Goal: Information Seeking & Learning: Learn about a topic

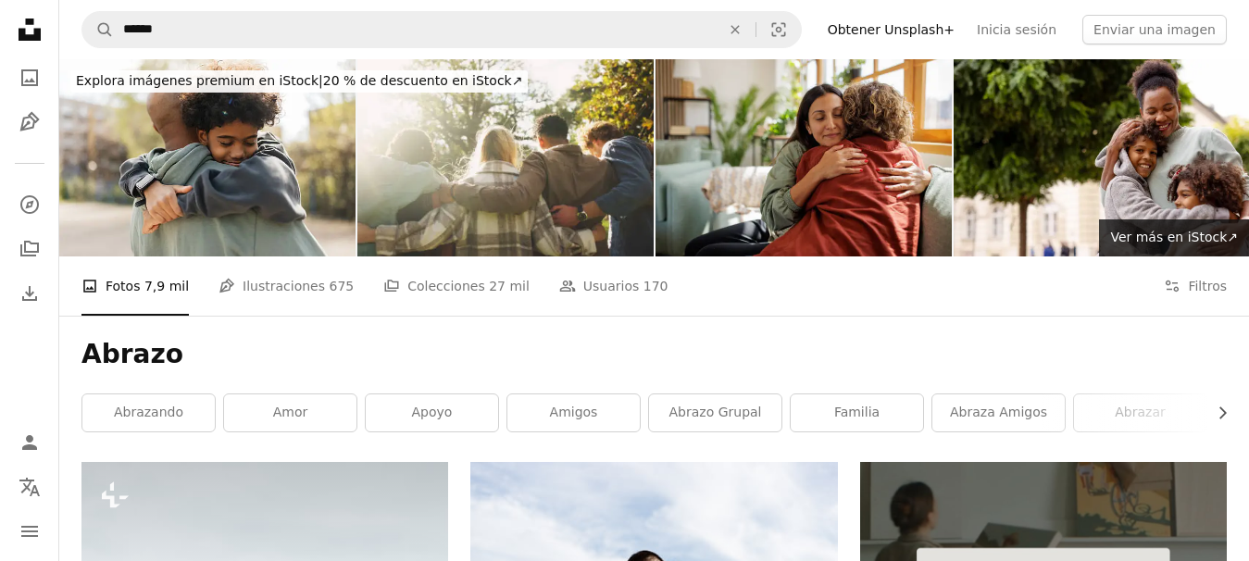
scroll to position [1018, 0]
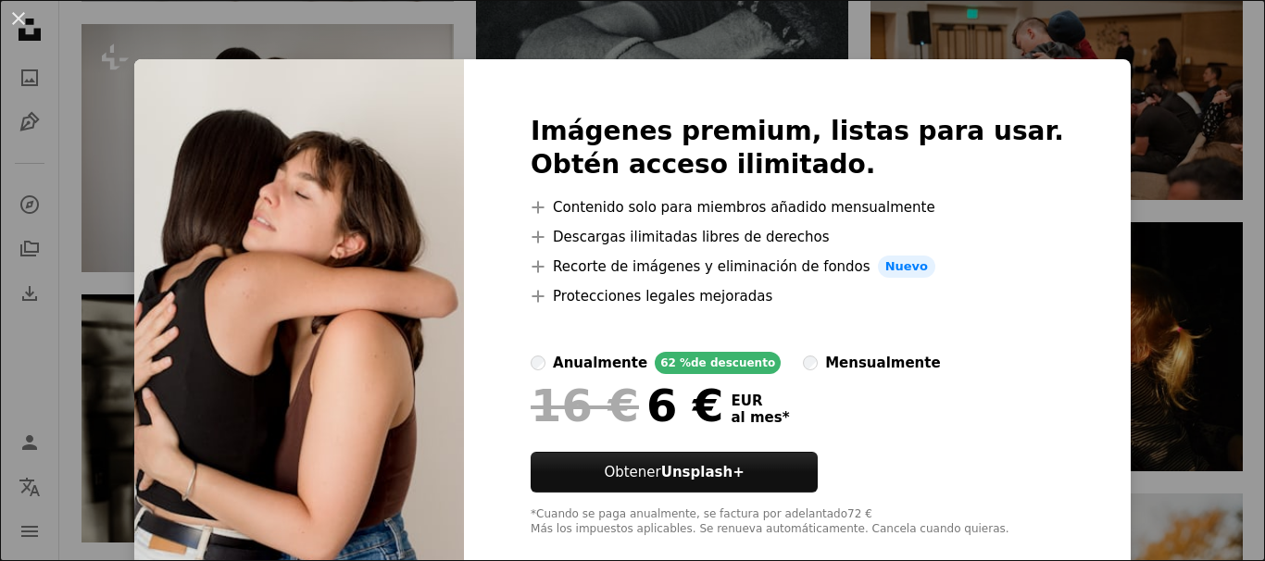
click at [658, 41] on div "An X shape Imágenes premium, listas para usar. Obtén acceso ilimitado. A plus s…" at bounding box center [632, 280] width 1265 height 561
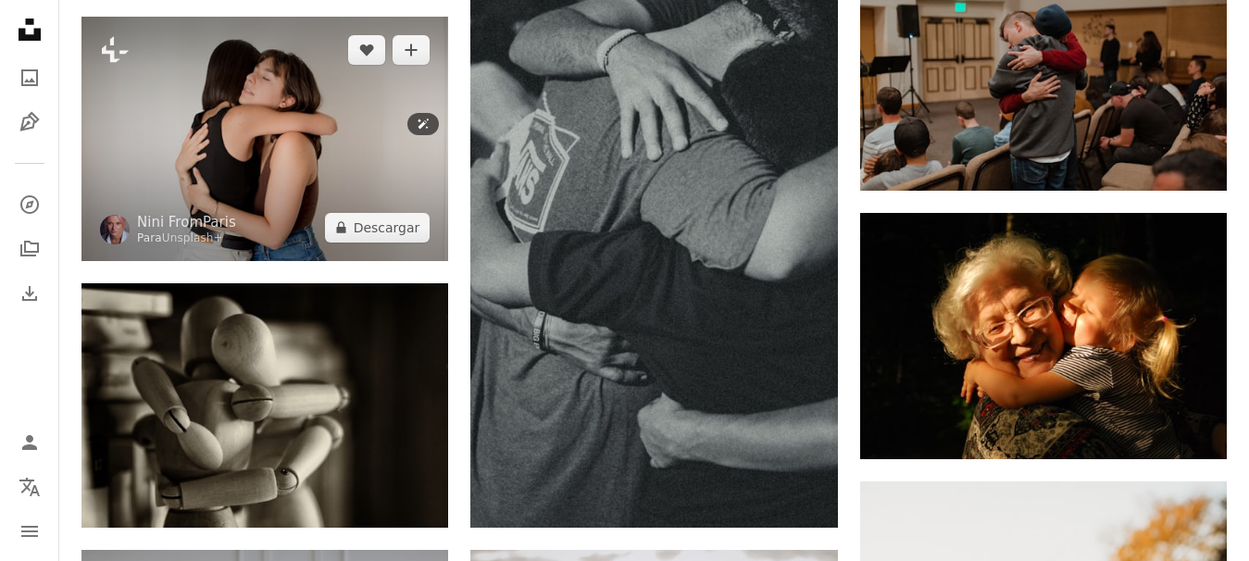
click at [224, 128] on img at bounding box center [264, 139] width 367 height 244
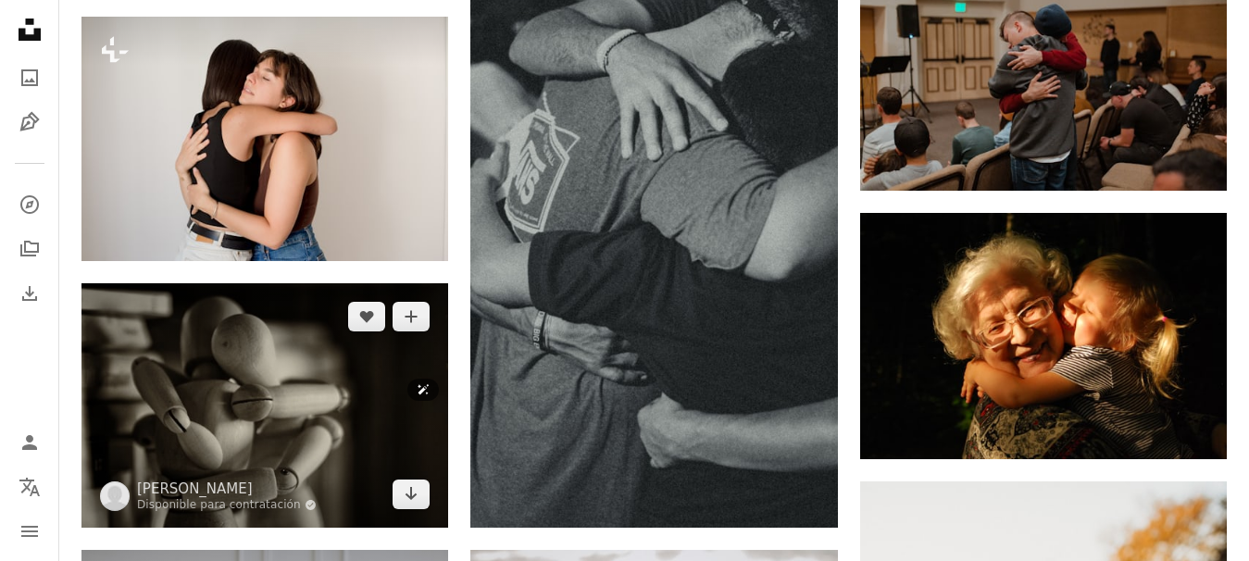
click at [335, 402] on img at bounding box center [264, 405] width 367 height 244
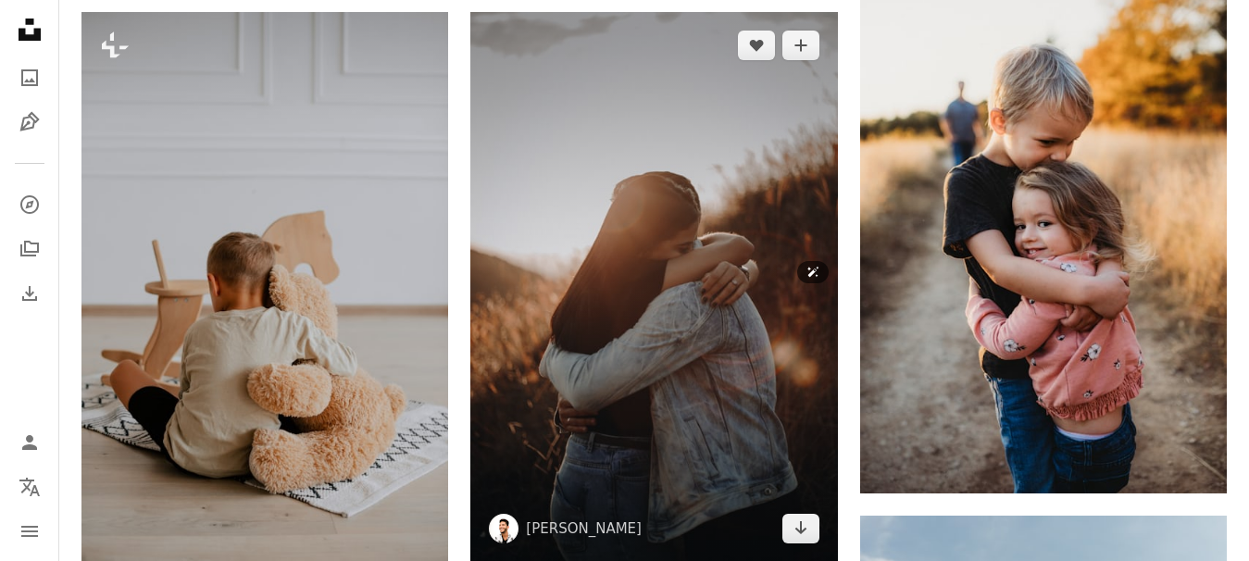
scroll to position [1574, 0]
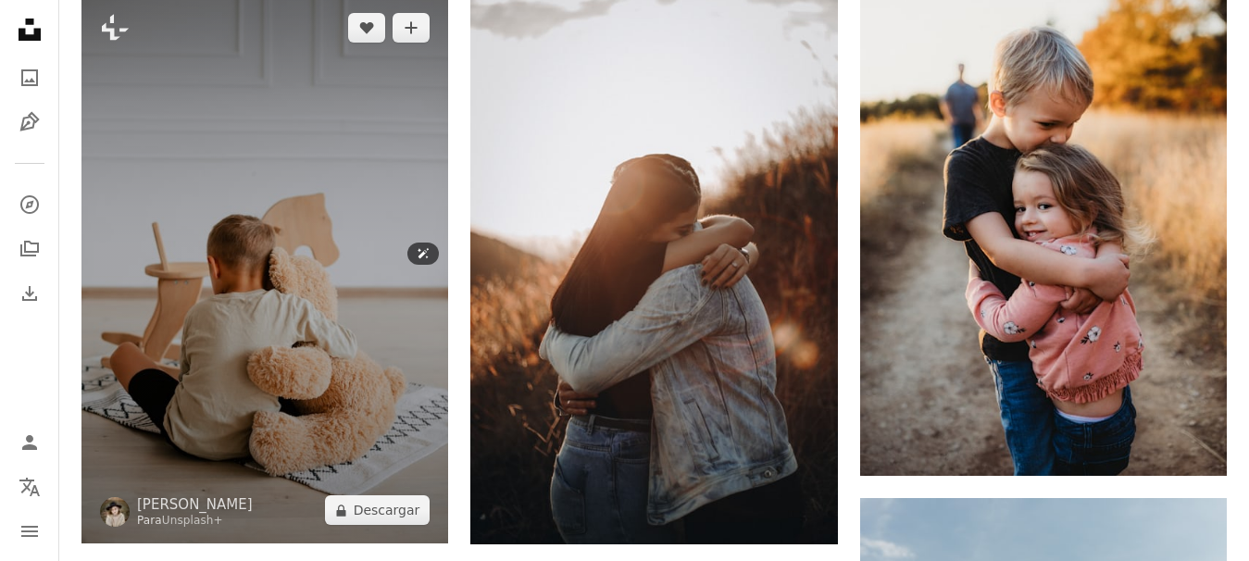
click at [322, 238] on img at bounding box center [264, 269] width 367 height 550
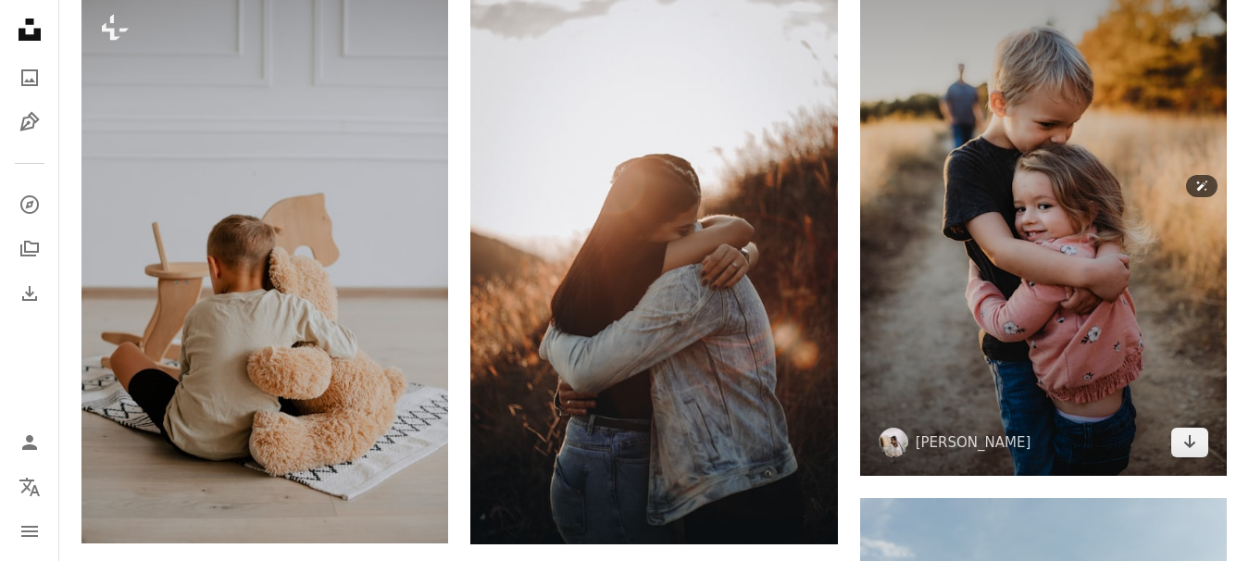
click at [1010, 287] on img at bounding box center [1043, 201] width 367 height 551
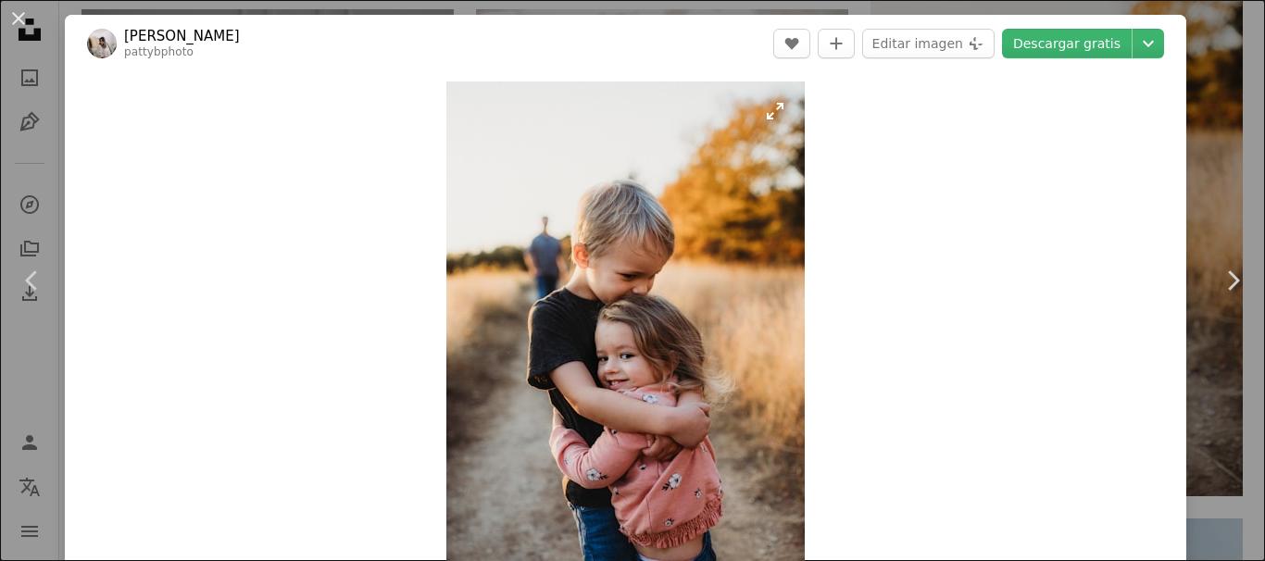
drag, startPoint x: 992, startPoint y: 286, endPoint x: 645, endPoint y: 266, distance: 347.7
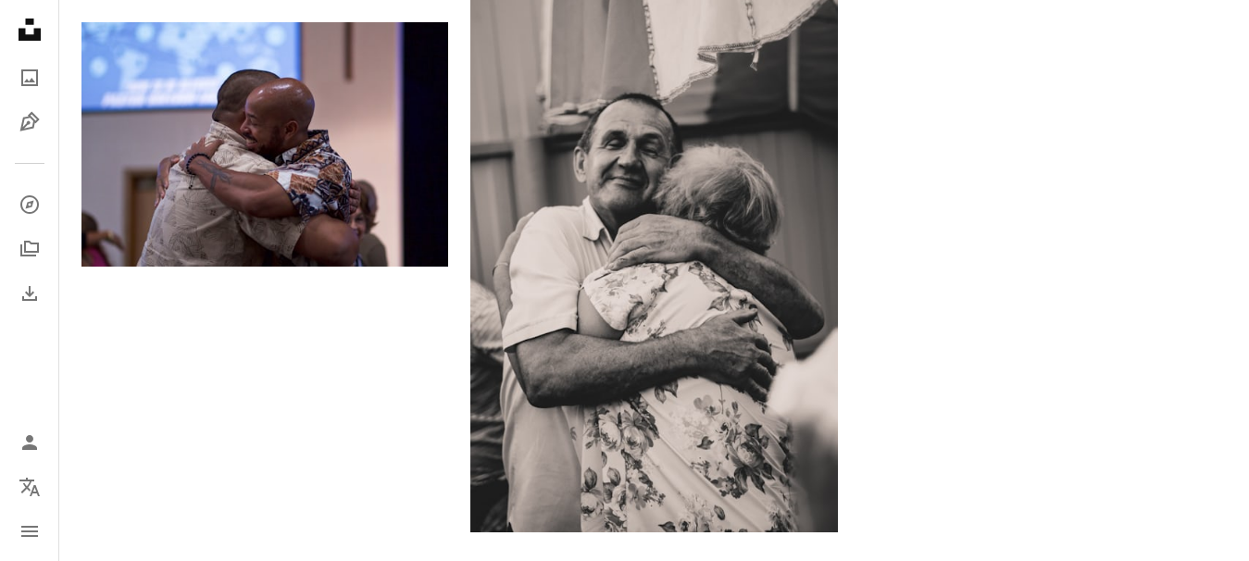
scroll to position [2962, 0]
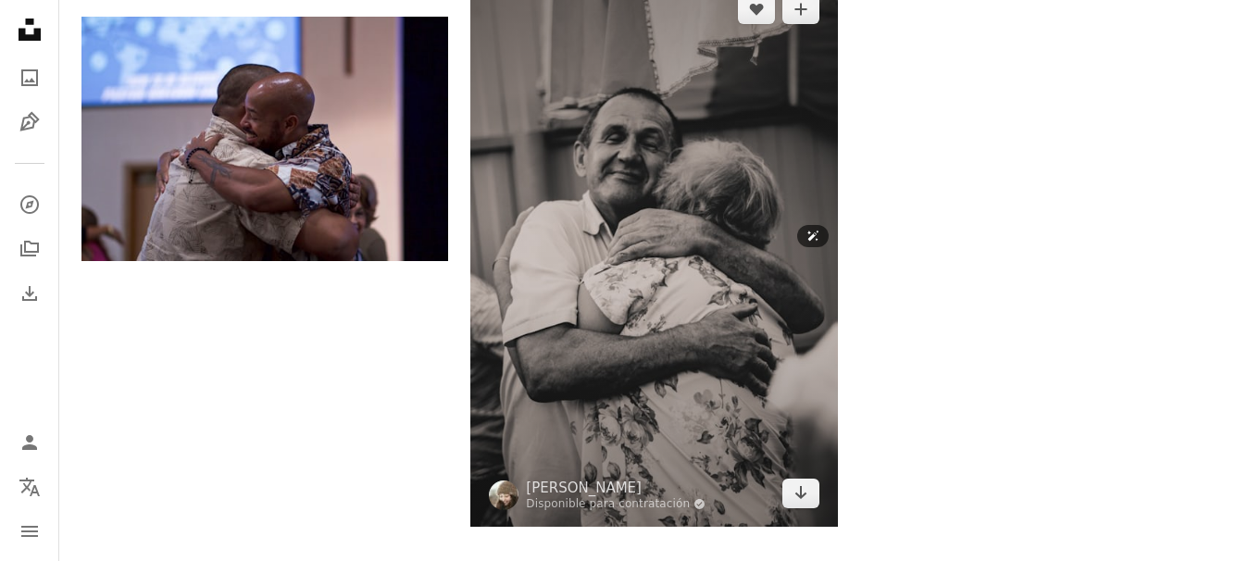
click at [681, 200] on img at bounding box center [653, 251] width 367 height 550
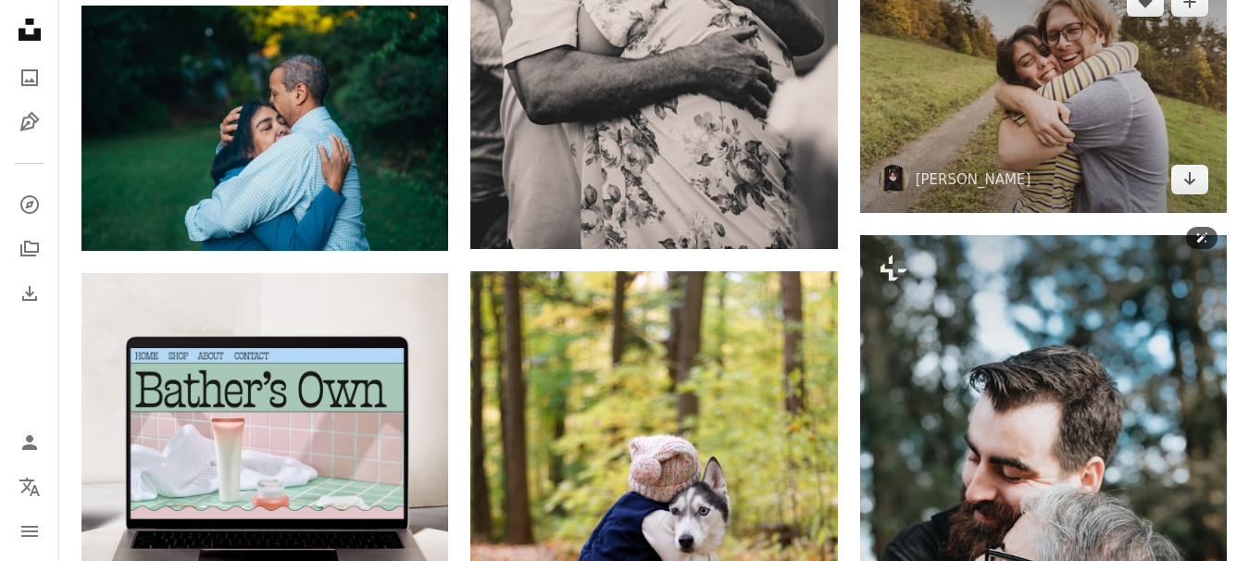
scroll to position [3518, 0]
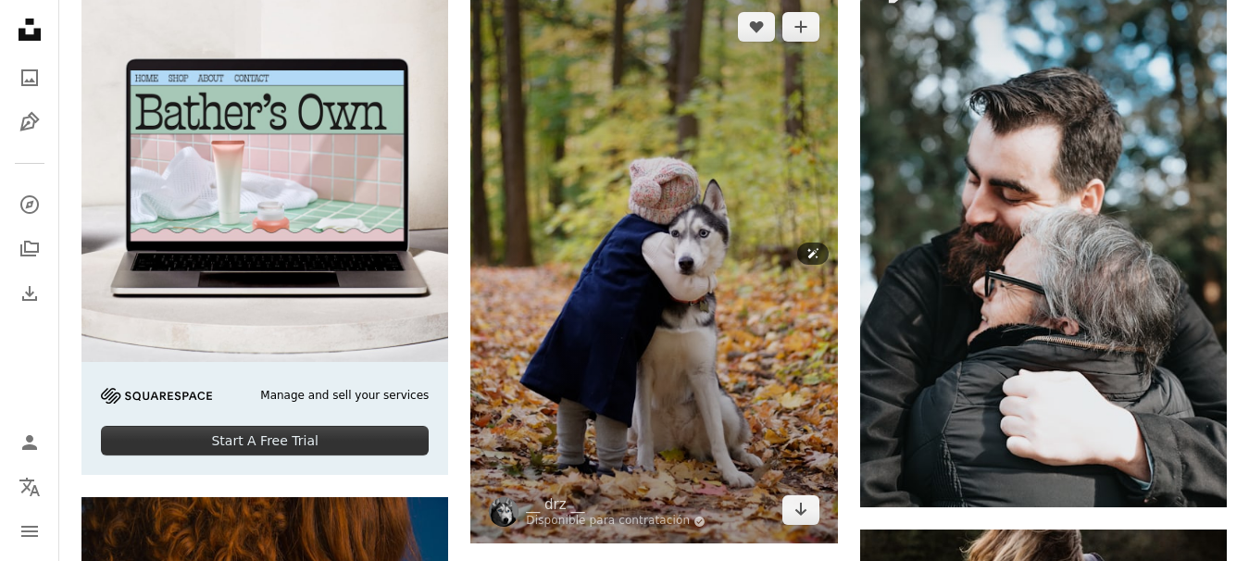
click at [631, 228] on img at bounding box center [653, 269] width 367 height 550
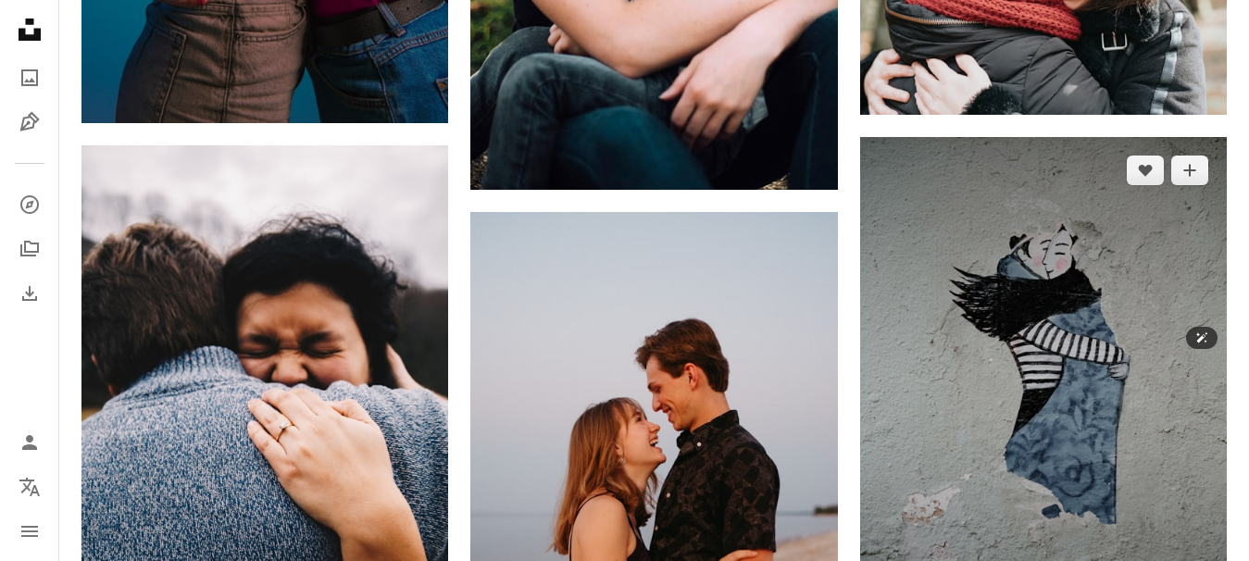
scroll to position [4536, 0]
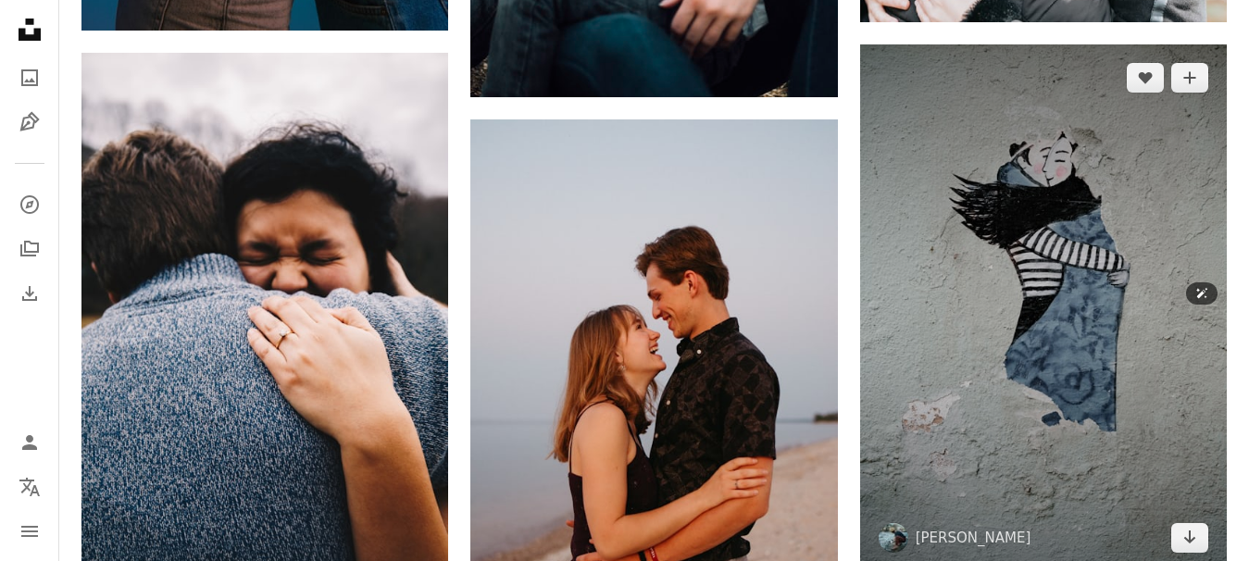
click at [986, 188] on img at bounding box center [1043, 307] width 367 height 527
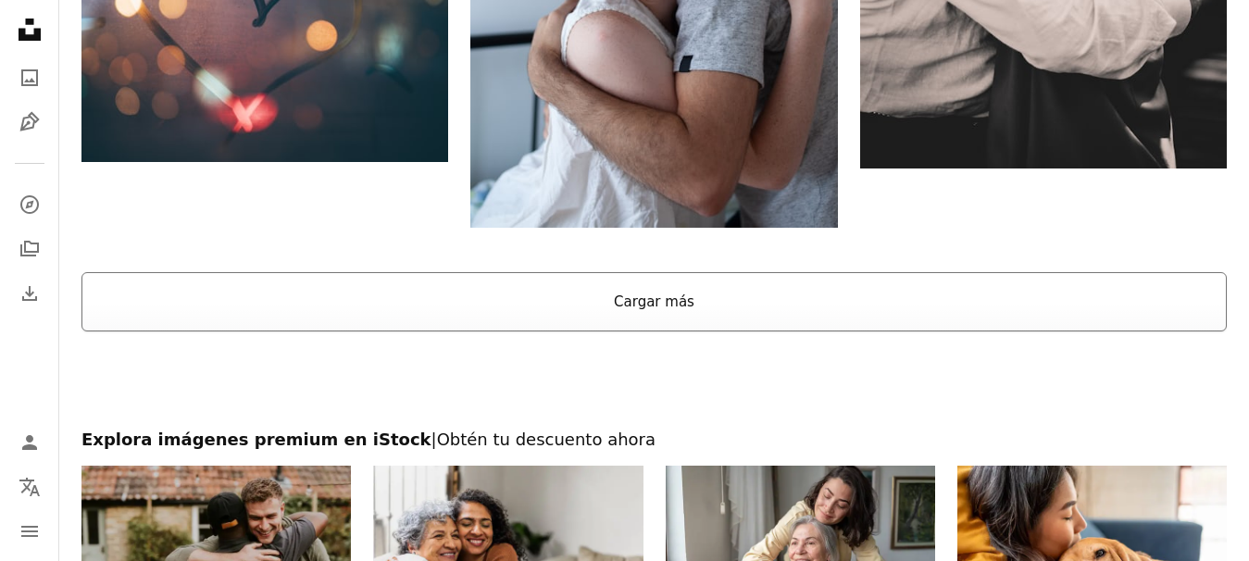
scroll to position [6110, 0]
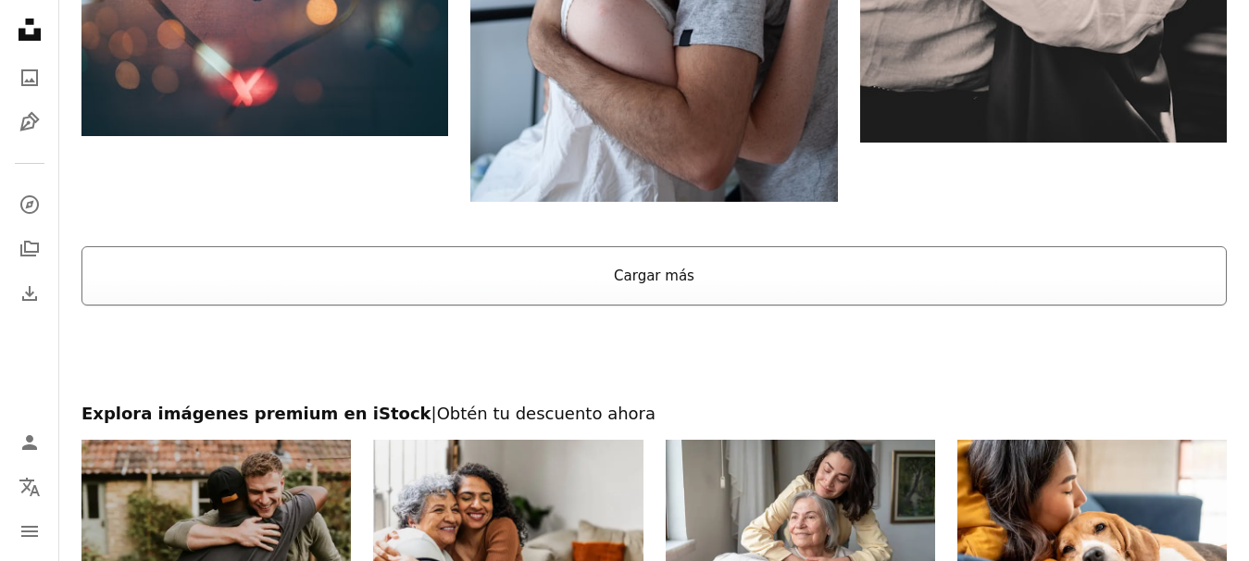
click at [702, 279] on button "Cargar más" at bounding box center [653, 275] width 1145 height 59
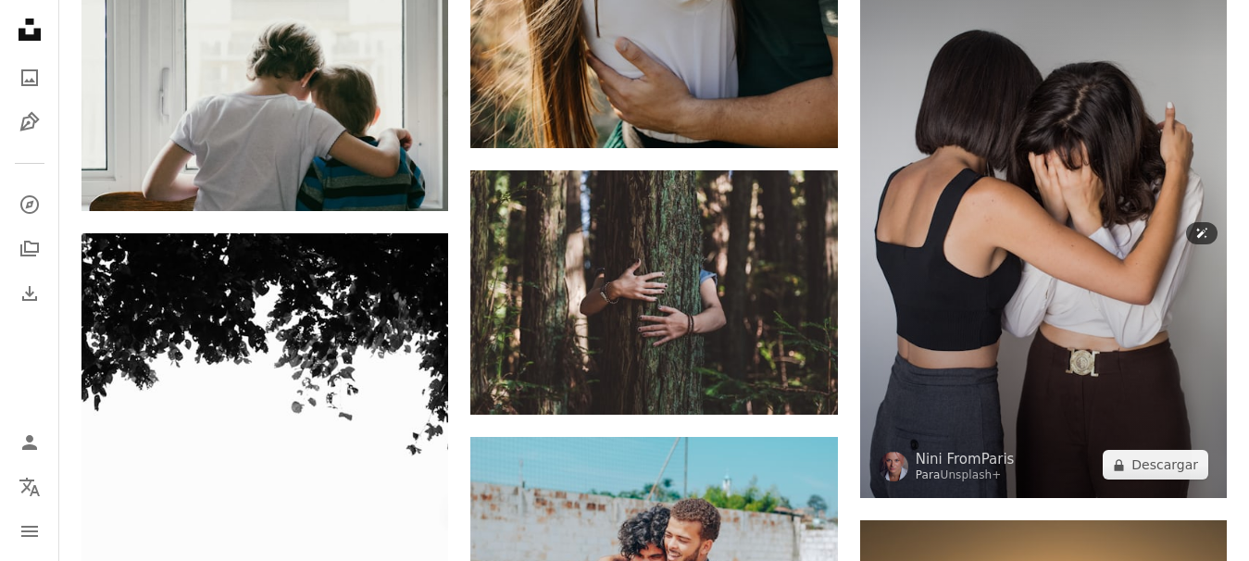
scroll to position [7406, 0]
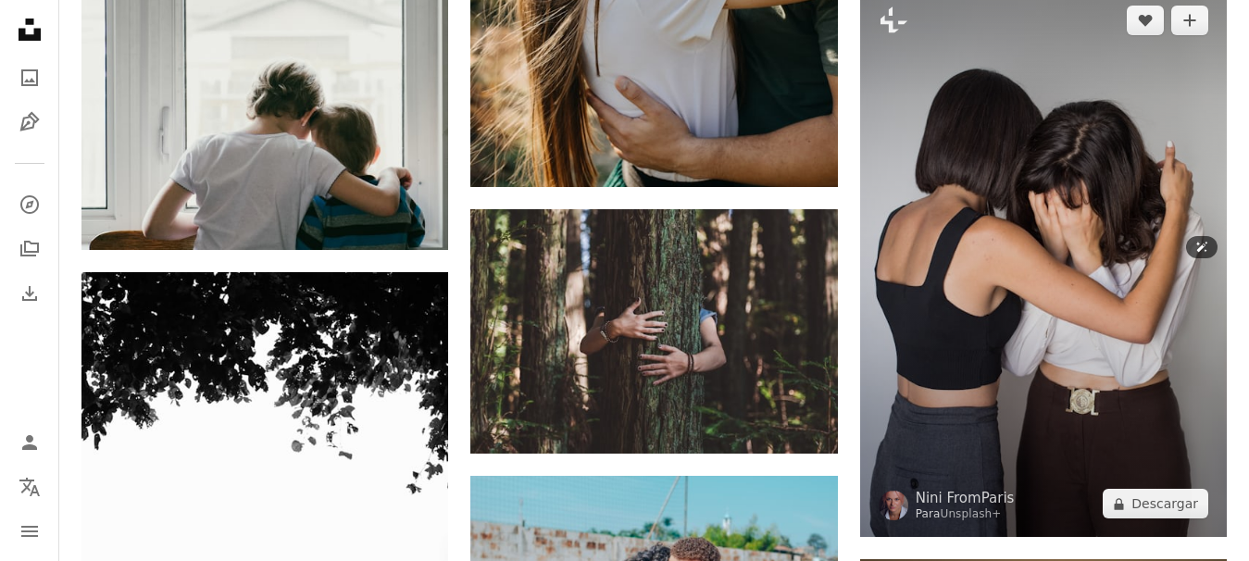
click at [1032, 234] on img at bounding box center [1043, 262] width 367 height 551
click at [1002, 154] on img at bounding box center [1043, 262] width 367 height 551
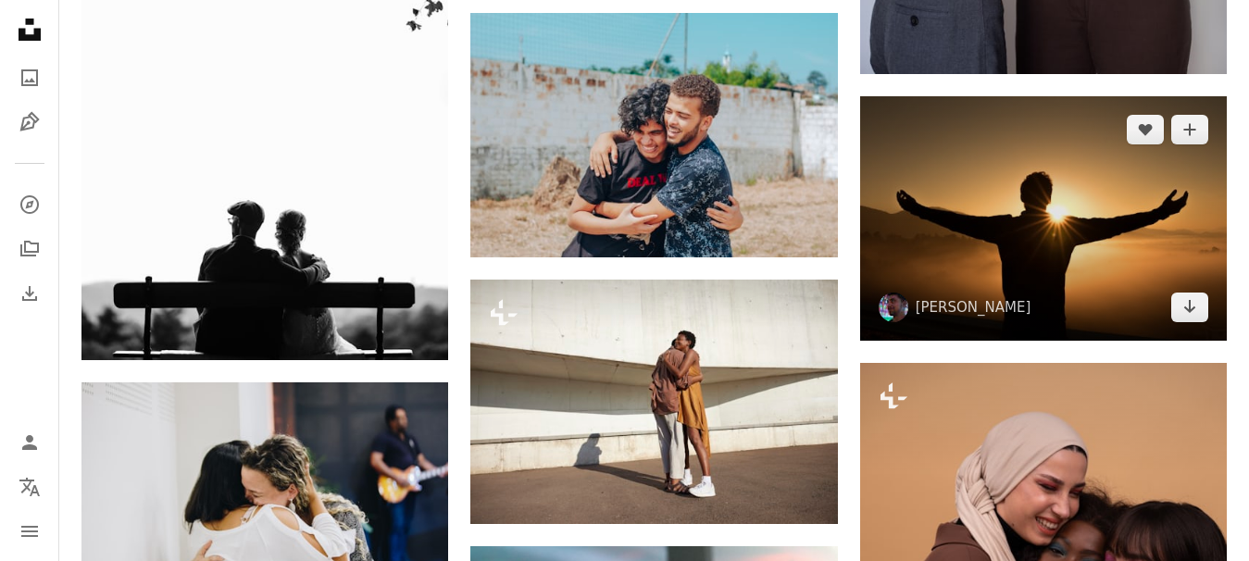
scroll to position [7591, 0]
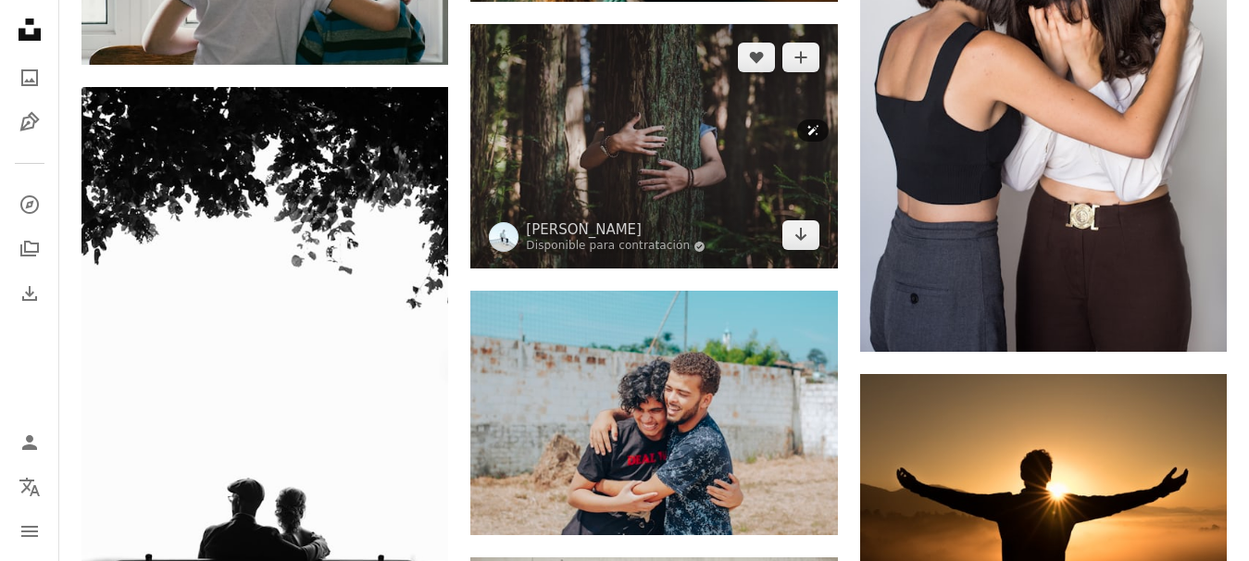
click at [662, 120] on img at bounding box center [653, 146] width 367 height 244
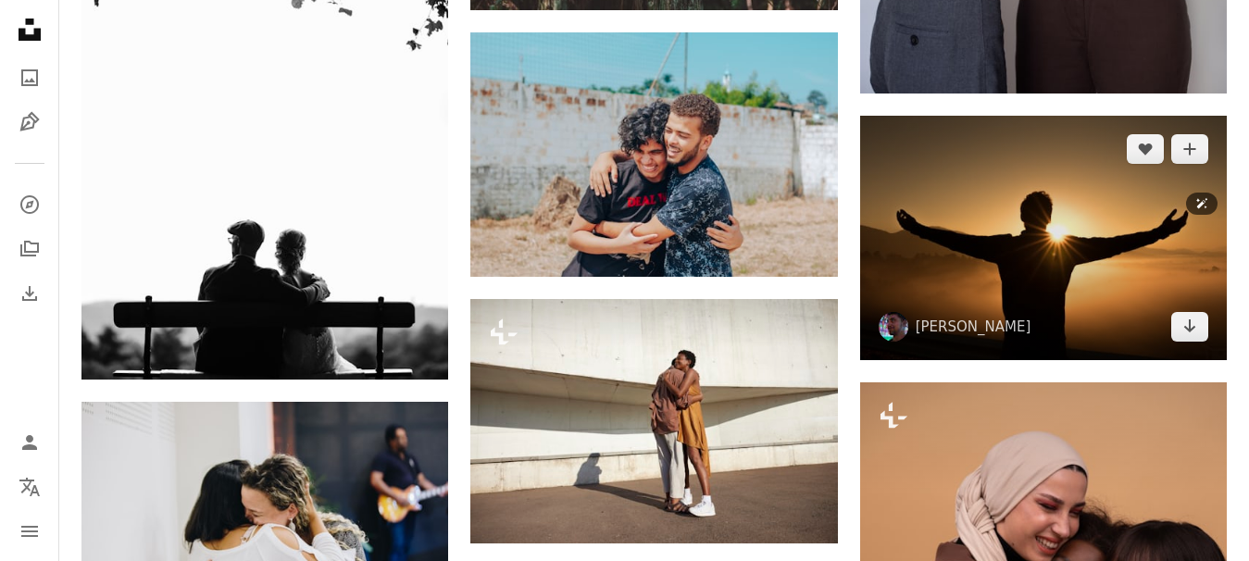
scroll to position [7869, 0]
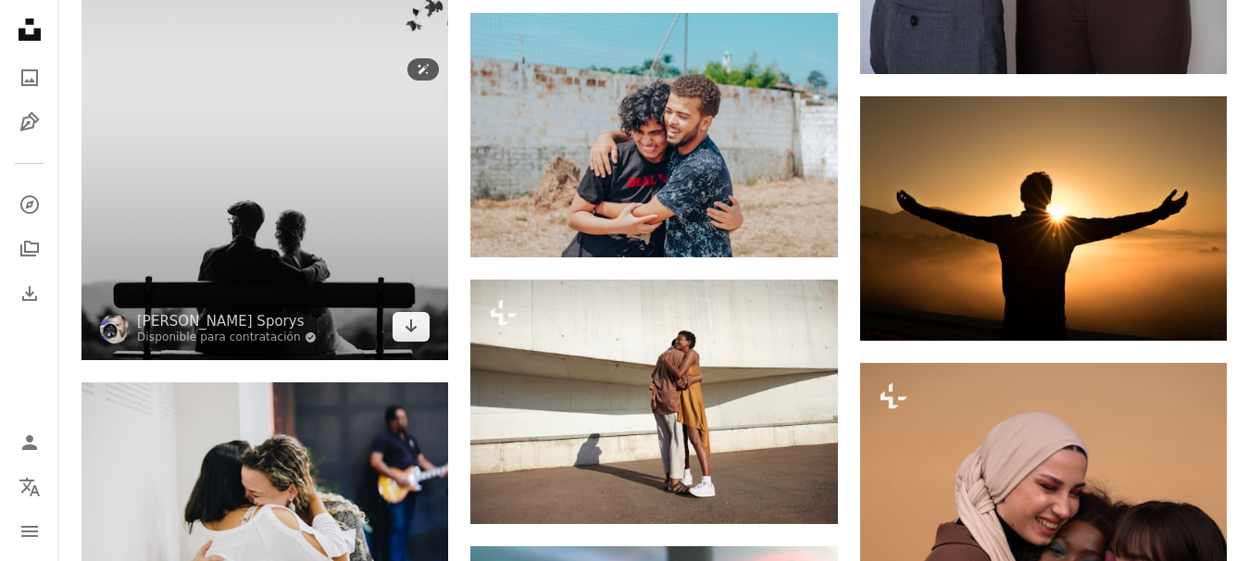
click at [285, 211] on img at bounding box center [264, 84] width 367 height 550
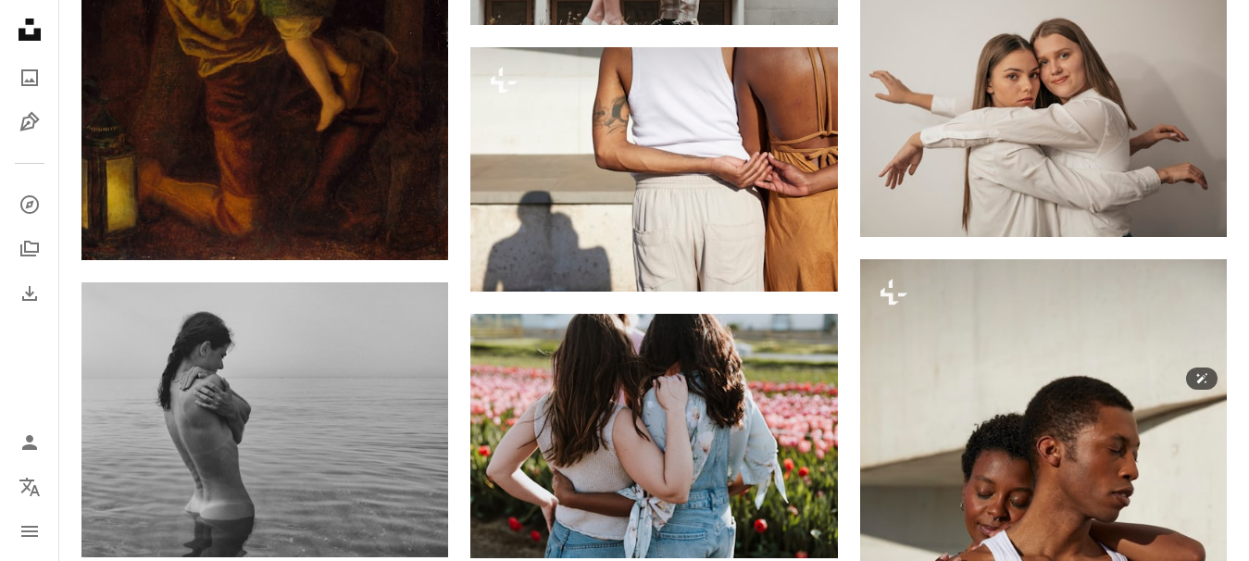
scroll to position [12034, 0]
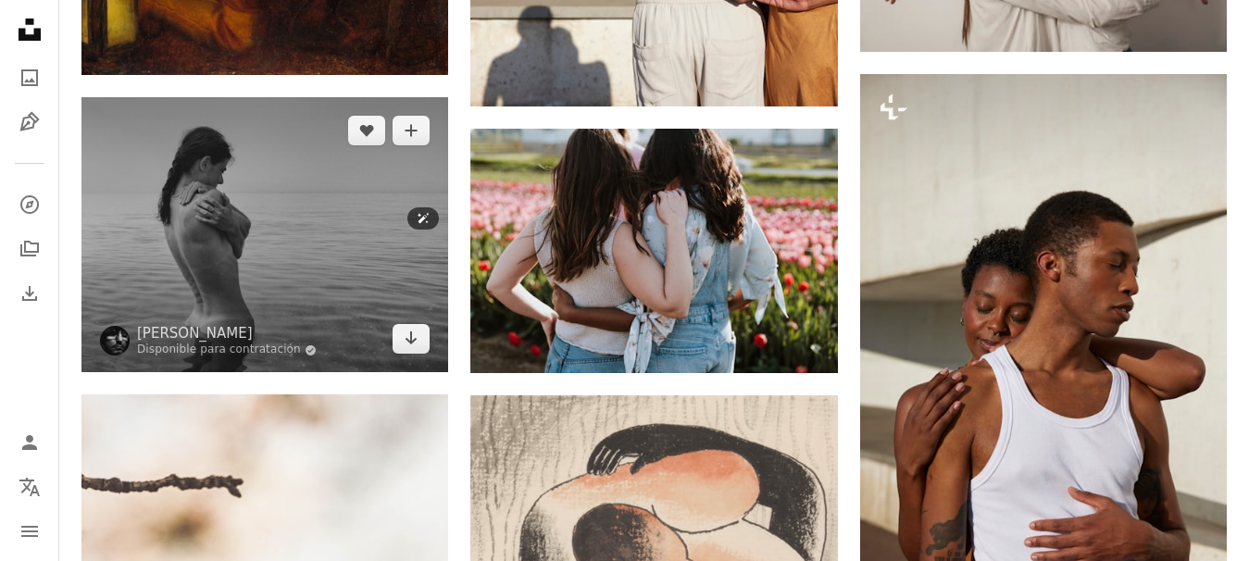
click at [281, 268] on img at bounding box center [264, 234] width 367 height 275
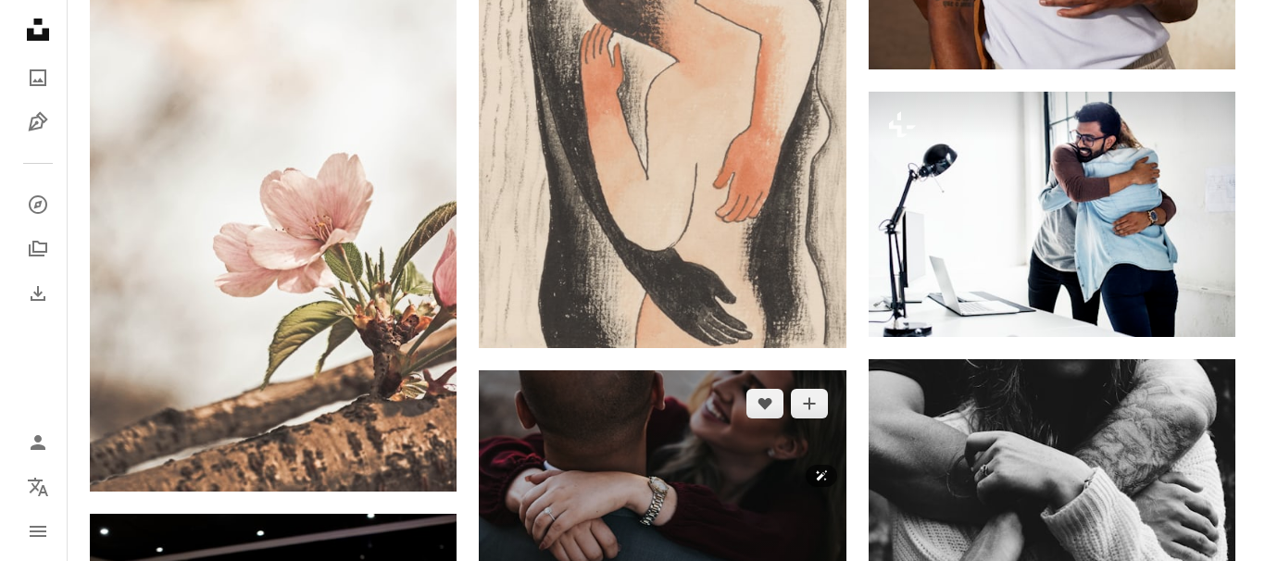
scroll to position [13238, 0]
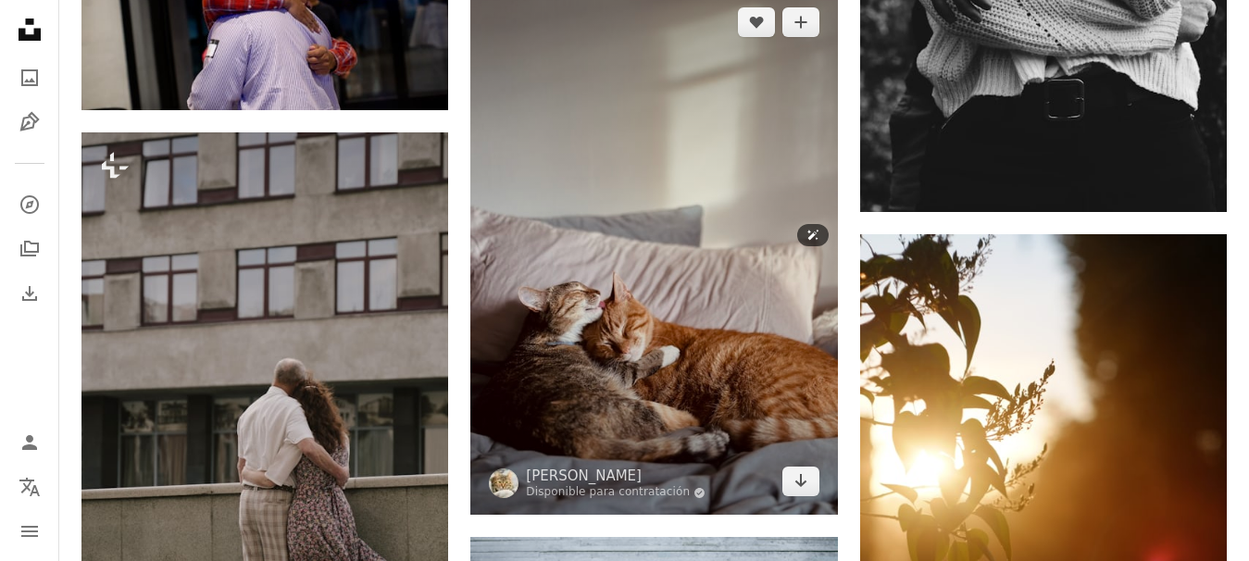
click at [617, 290] on img at bounding box center [653, 252] width 367 height 526
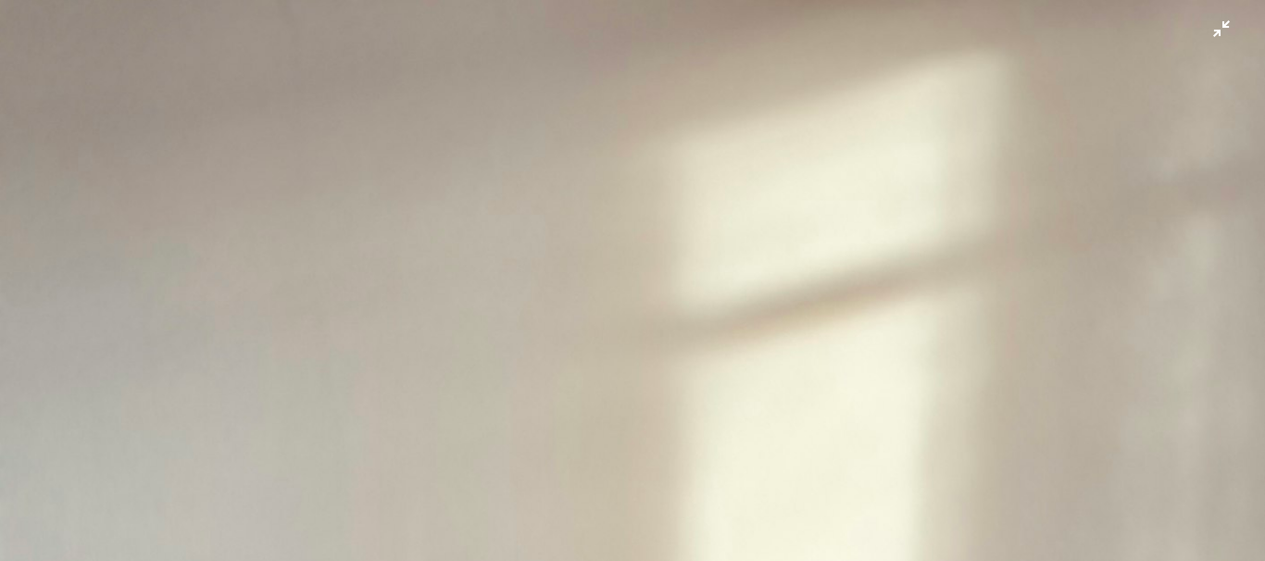
scroll to position [616, 0]
